Goal: Task Accomplishment & Management: Use online tool/utility

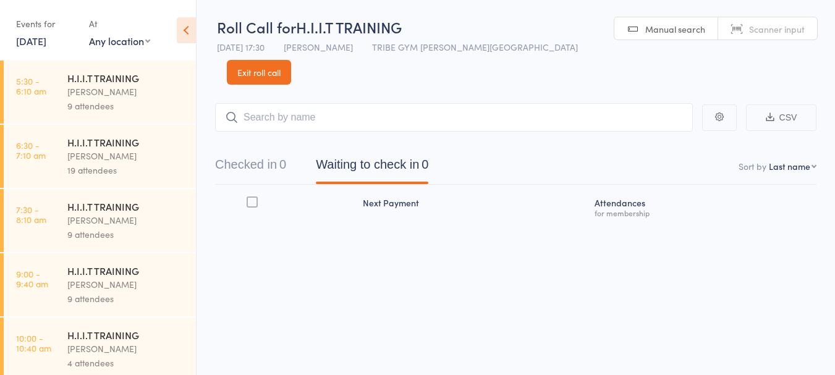
scroll to position [135, 0]
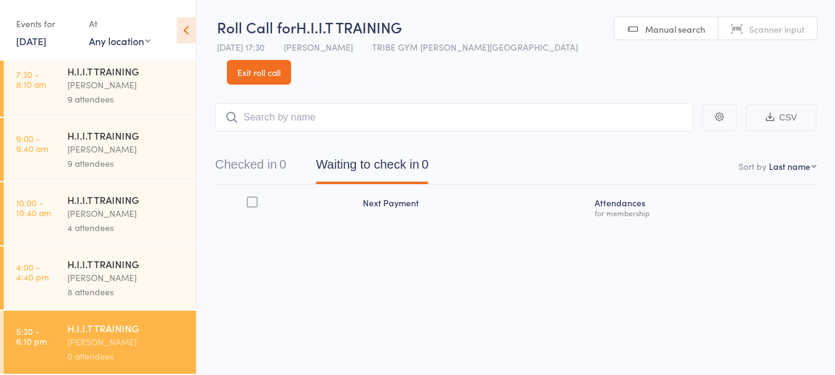
click at [126, 353] on div "0 attendees" at bounding box center [126, 356] width 118 height 14
click at [82, 325] on div "H.I.I.T TRAINING" at bounding box center [126, 328] width 118 height 14
click at [72, 279] on div "[PERSON_NAME]" at bounding box center [126, 278] width 118 height 14
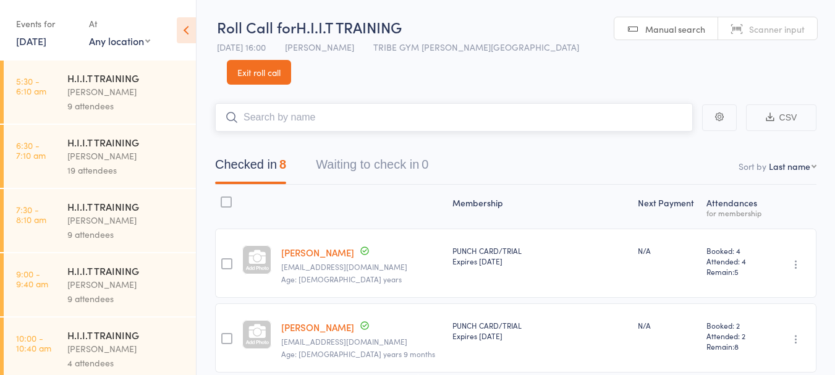
scroll to position [135, 0]
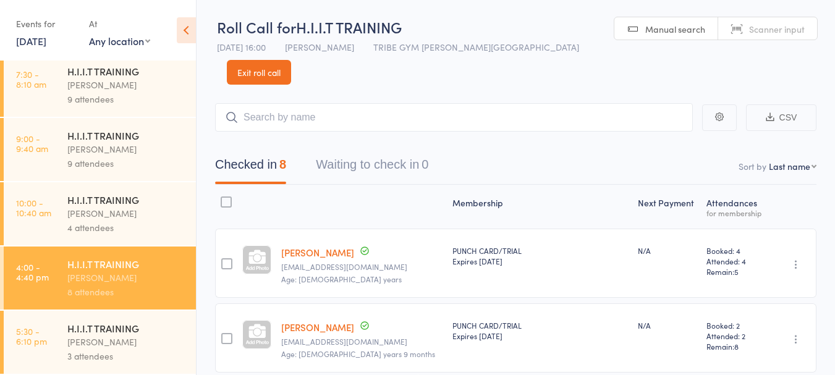
click at [96, 330] on div "H.I.I.T TRAINING" at bounding box center [126, 328] width 118 height 14
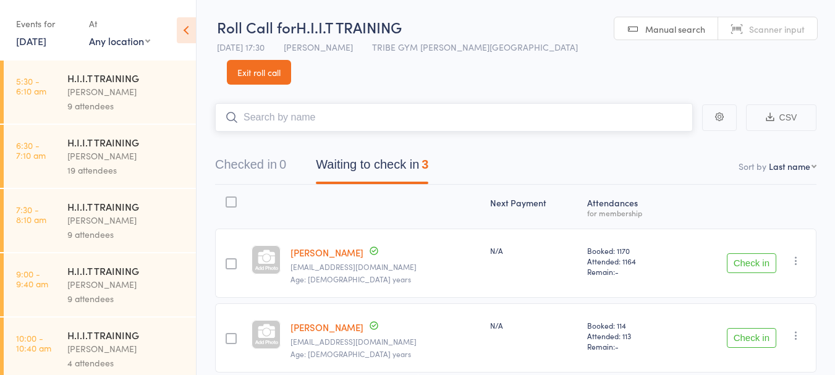
scroll to position [103, 0]
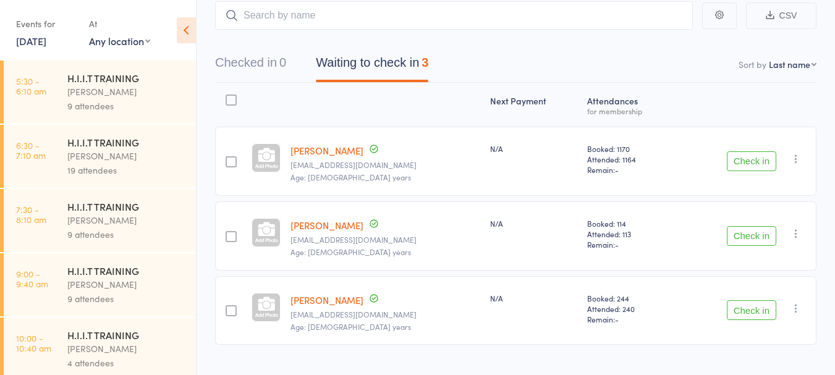
click at [749, 300] on button "Check in" at bounding box center [751, 310] width 49 height 20
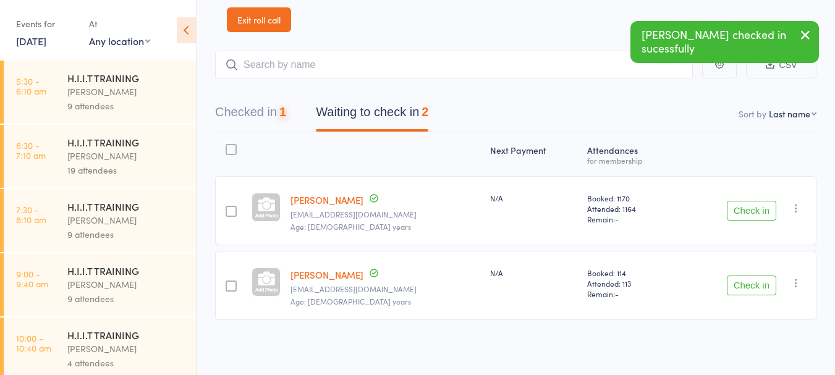
scroll to position [28, 0]
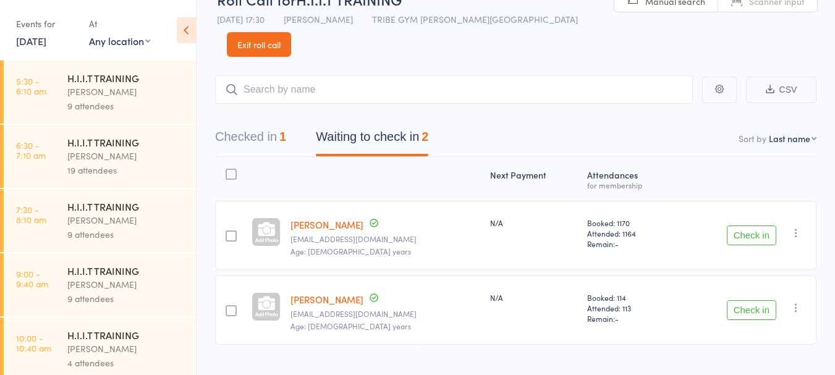
click at [750, 276] on div "Check in Check in Send message Add Note Add Task Add Flag Remove [PERSON_NAME] …" at bounding box center [746, 310] width 139 height 69
click at [751, 300] on button "Check in" at bounding box center [751, 310] width 49 height 20
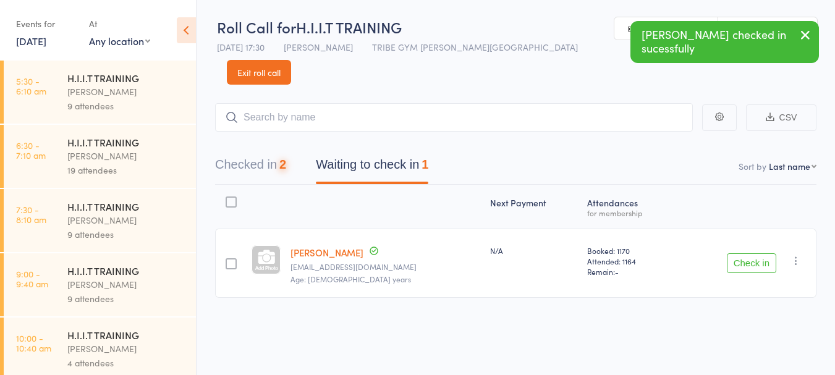
scroll to position [1, 0]
click at [757, 253] on button "Check in" at bounding box center [751, 263] width 49 height 20
